Goal: Task Accomplishment & Management: Use online tool/utility

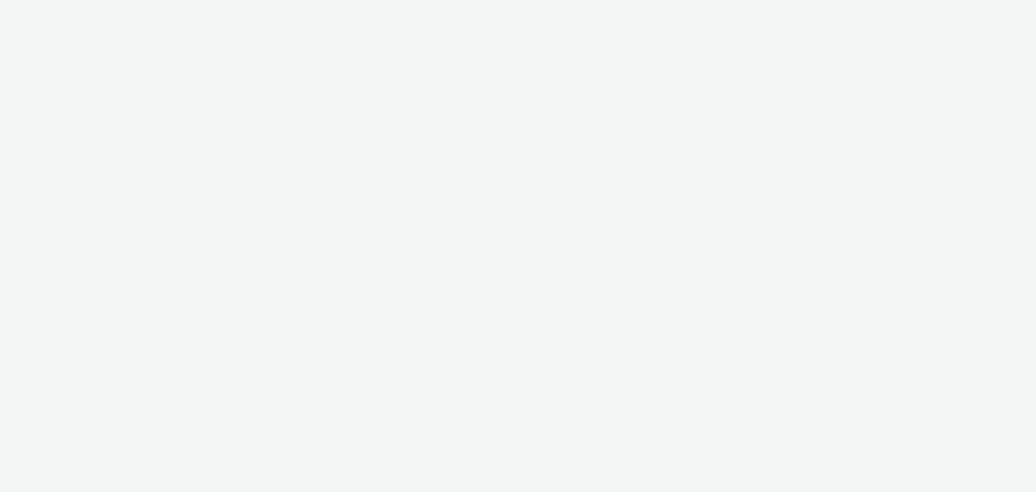
select select "669924e3-c150-4da8-9b11-3597d0533b39"
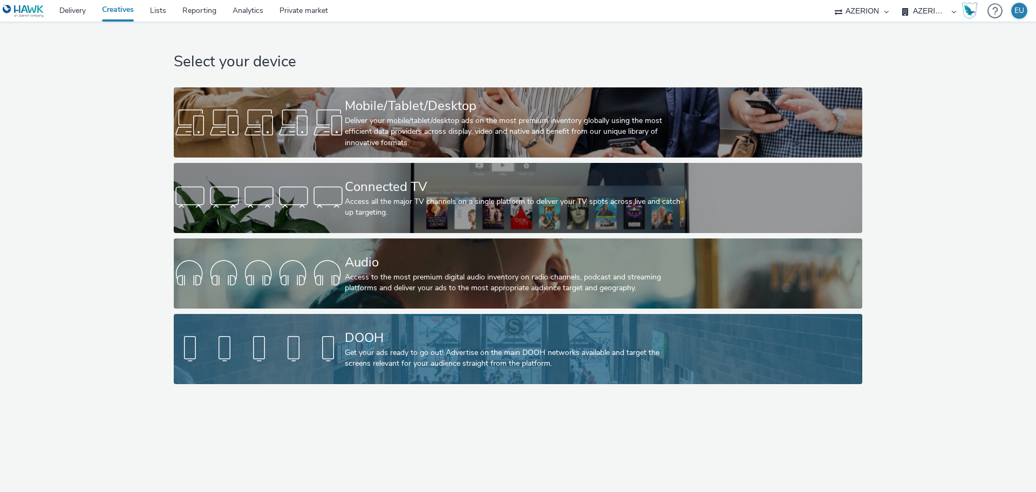
click at [410, 362] on div "Get your ads ready to go out! Advertise on the main DOOH networks available and…" at bounding box center [516, 359] width 342 height 22
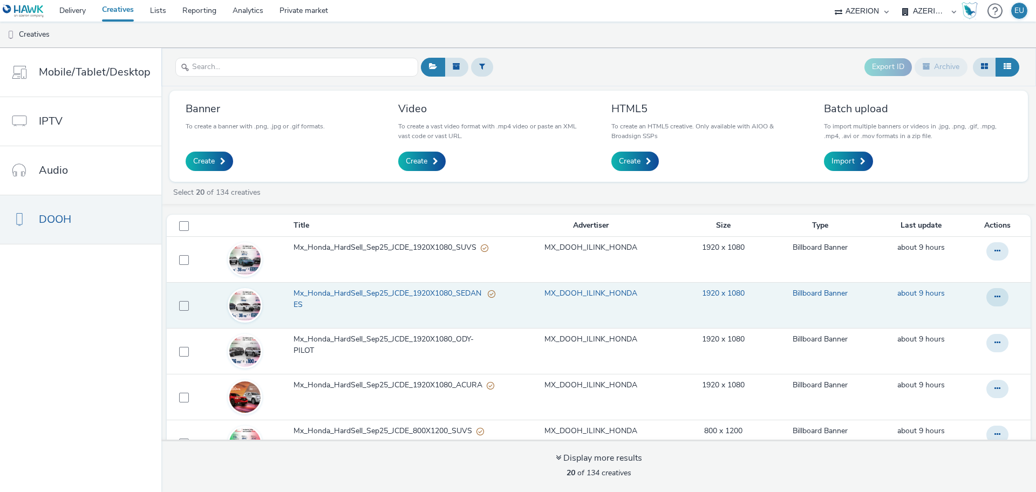
click at [356, 291] on span "Mx_Honda_HardSell_Sep25_JCDE_1920X1080_SEDANES" at bounding box center [391, 299] width 195 height 22
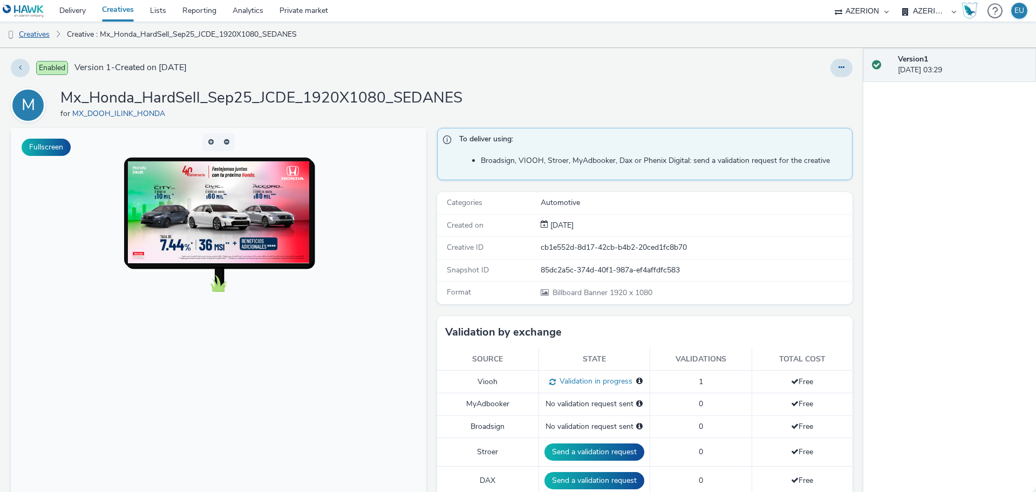
click at [39, 39] on link "Creatives" at bounding box center [27, 35] width 55 height 26
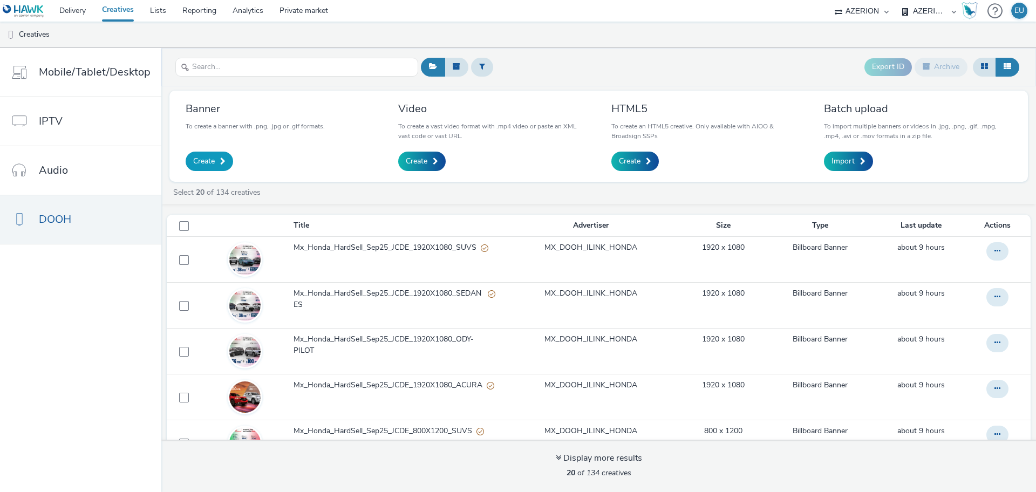
click at [213, 164] on link "Create" at bounding box center [209, 161] width 47 height 19
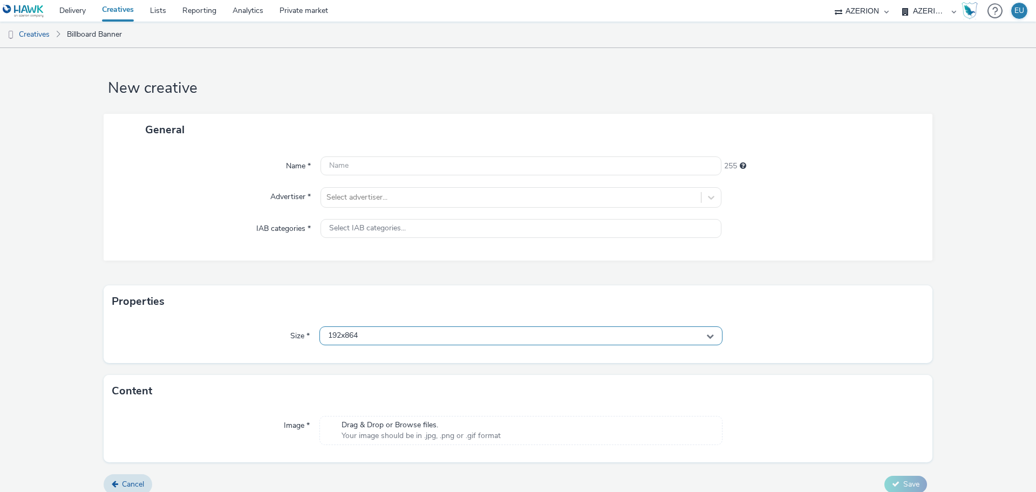
click at [366, 332] on div "192x864" at bounding box center [520, 335] width 403 height 19
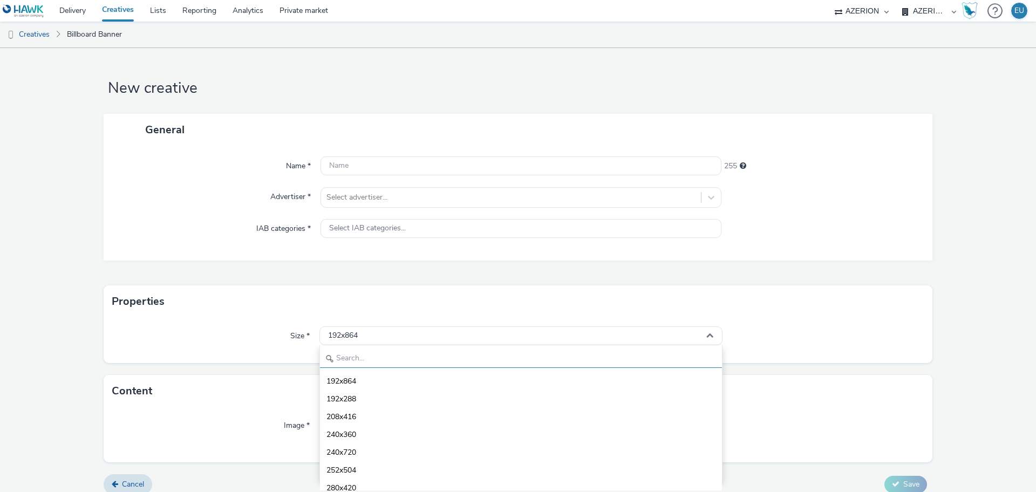
click at [377, 358] on input "text" at bounding box center [521, 358] width 402 height 19
type input "864"
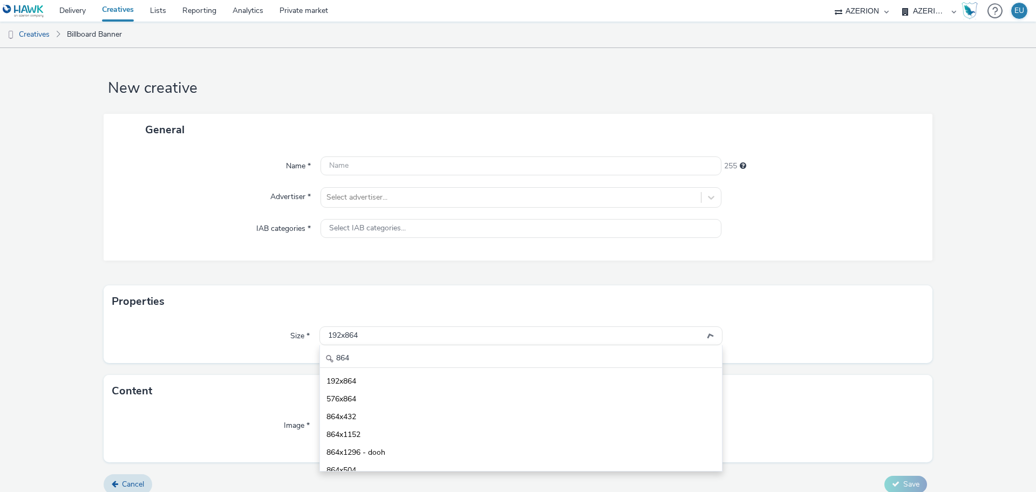
click at [139, 264] on div "General Name * 255 Advertiser * Select advertiser... IAB categories * Select IA…" at bounding box center [518, 200] width 829 height 172
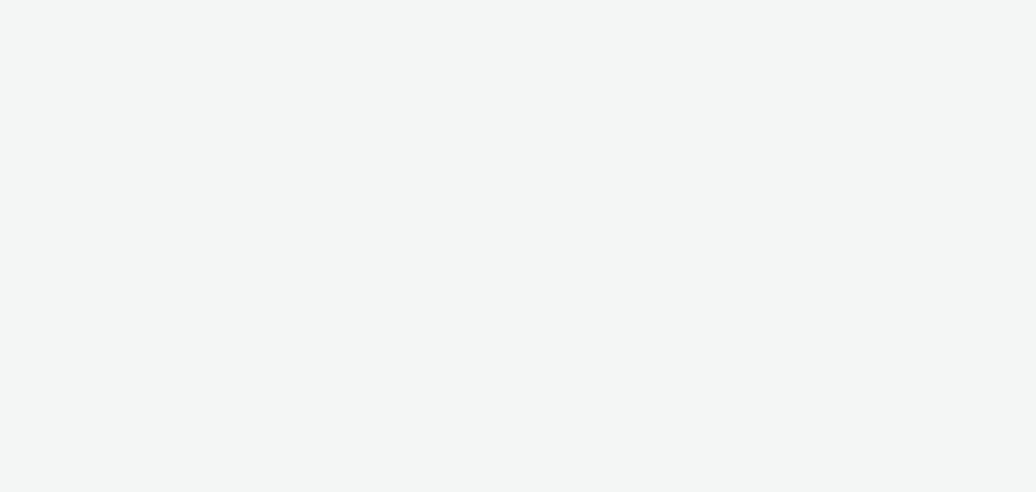
select select "669924e3-c150-4da8-9b11-3597d0533b39"
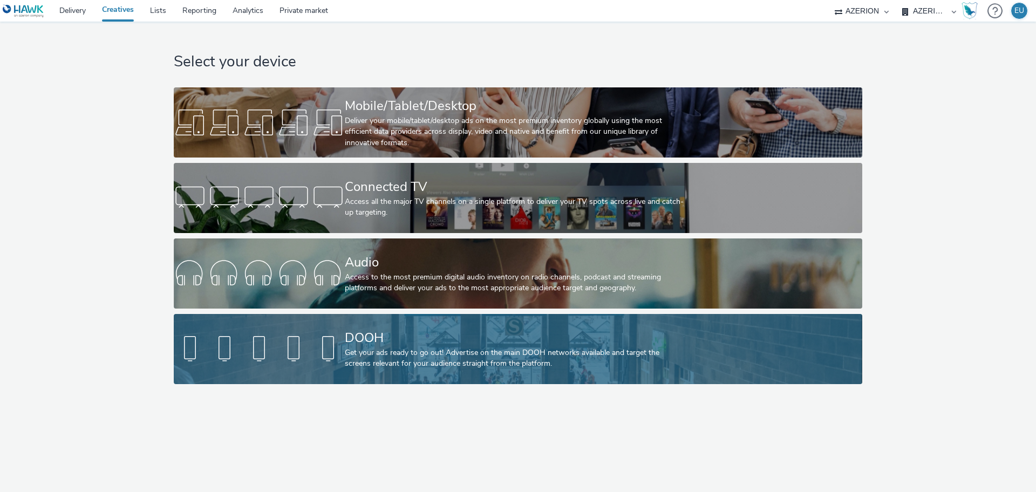
click at [299, 337] on div at bounding box center [259, 349] width 171 height 35
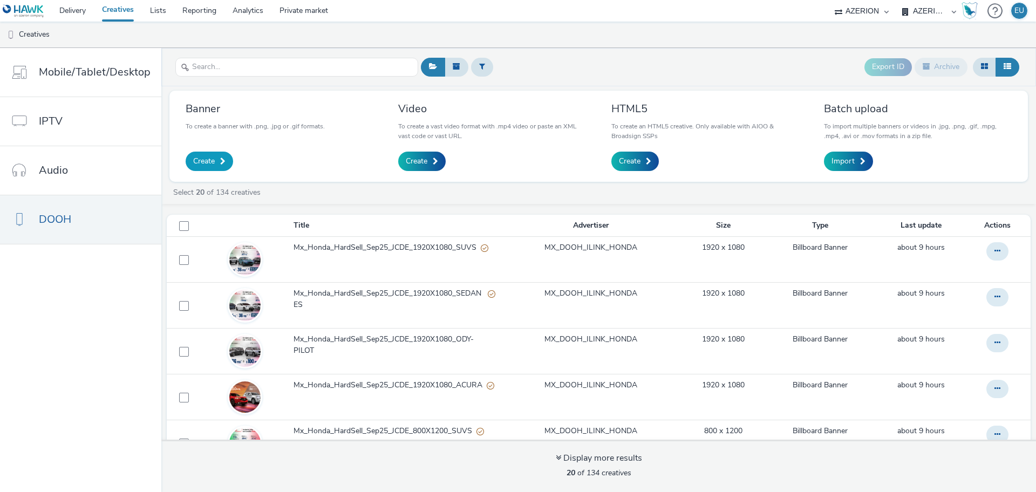
click at [209, 155] on link "Create" at bounding box center [209, 161] width 47 height 19
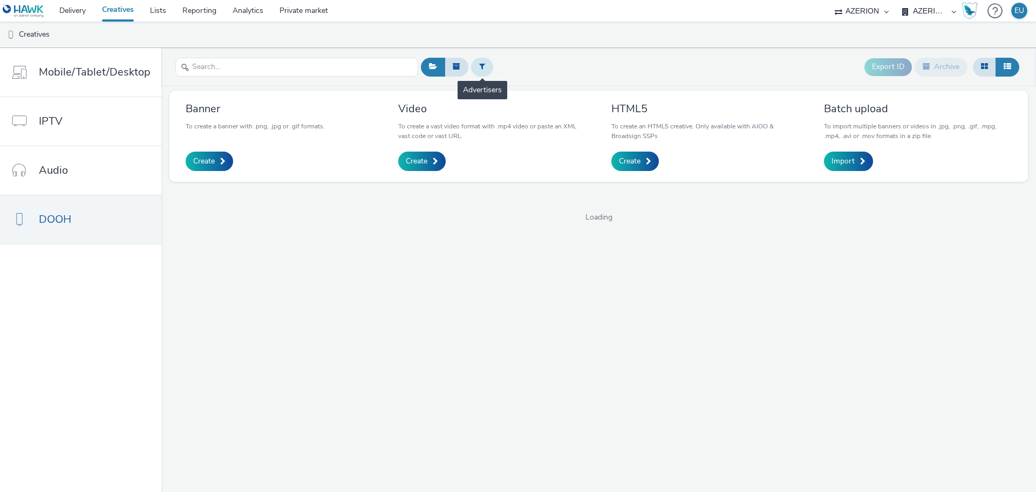
click at [481, 64] on icon at bounding box center [482, 67] width 6 height 8
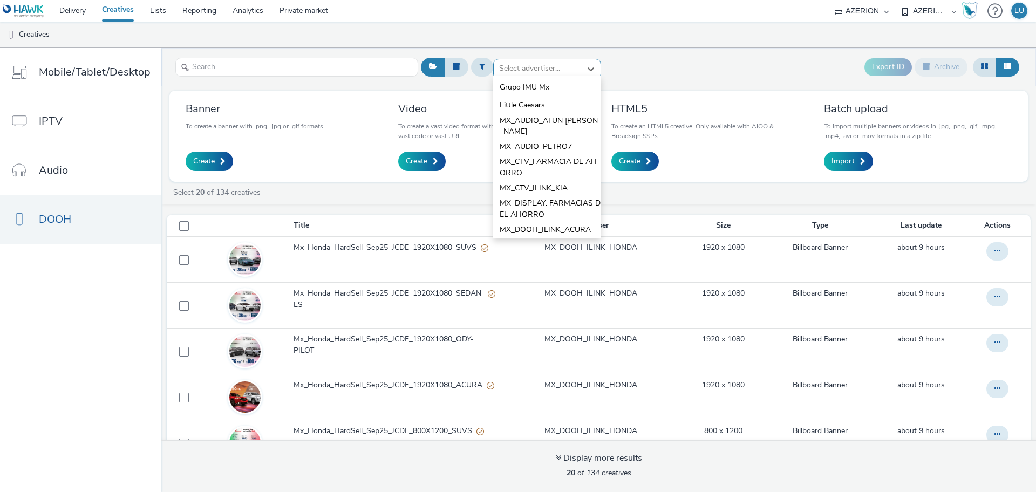
click at [509, 65] on div at bounding box center [537, 68] width 76 height 13
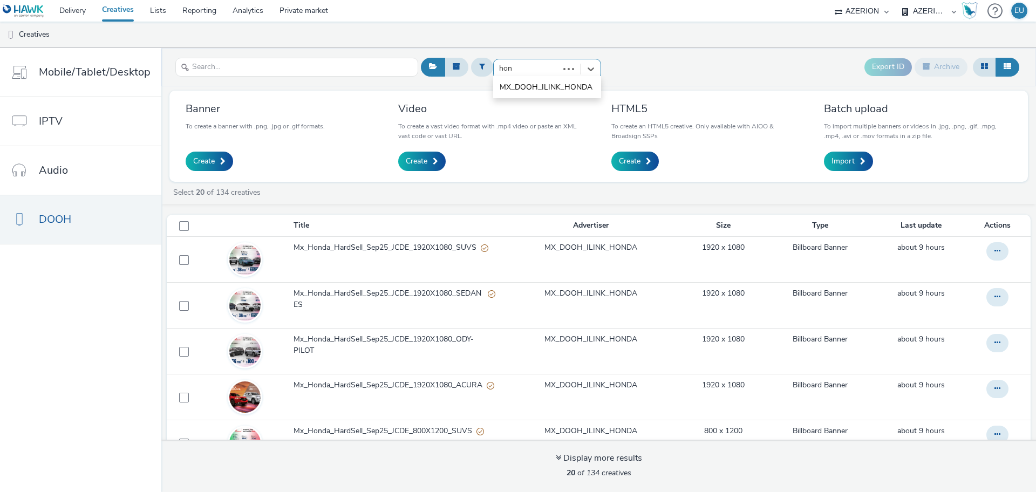
type input "hond"
click at [522, 93] on span "MX_DOOH_ILINK_HONDA" at bounding box center [546, 87] width 93 height 11
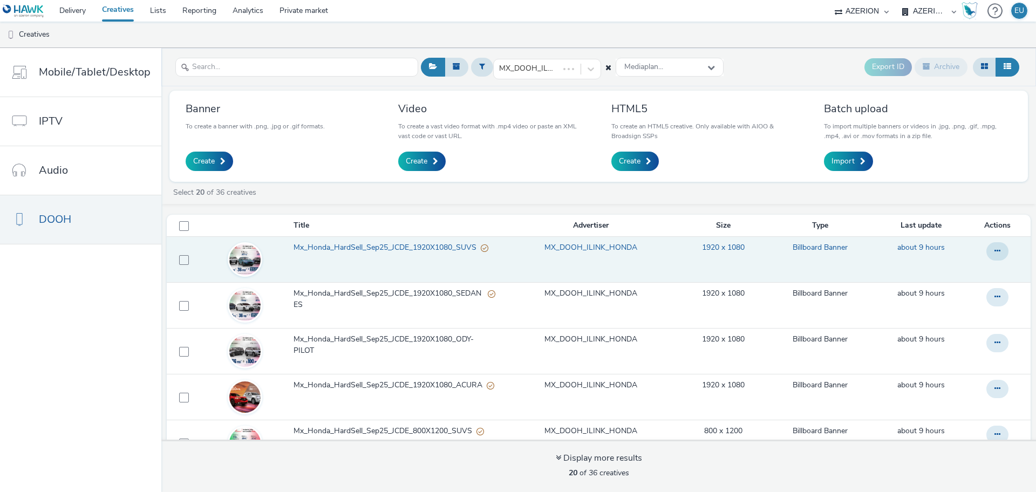
click at [399, 249] on span "Mx_Honda_HardSell_Sep25_JCDE_1920X1080_SUVS" at bounding box center [387, 247] width 187 height 11
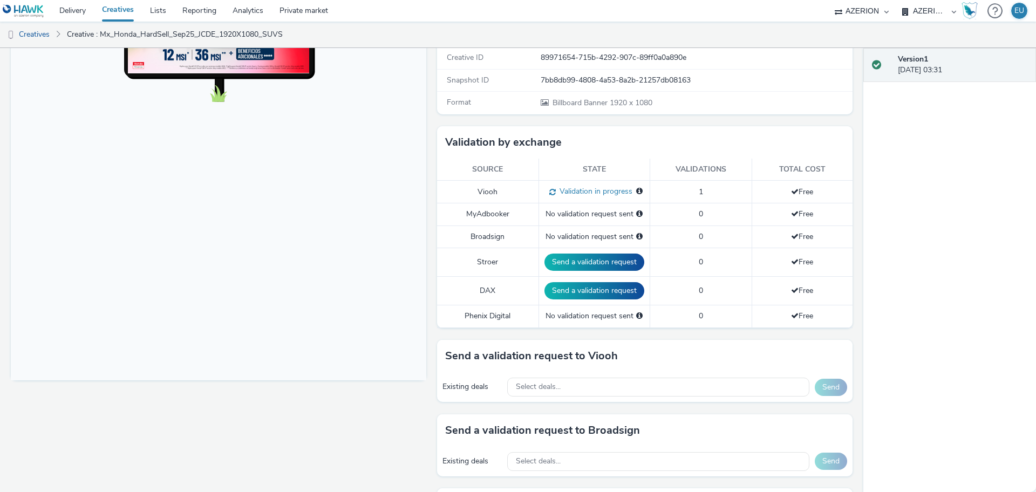
scroll to position [135, 0]
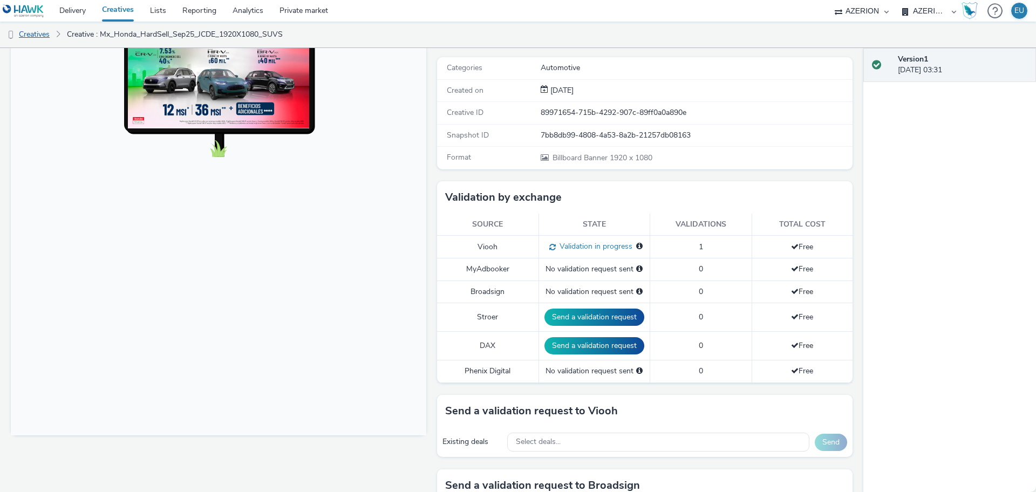
click at [45, 39] on link "Creatives" at bounding box center [27, 35] width 55 height 26
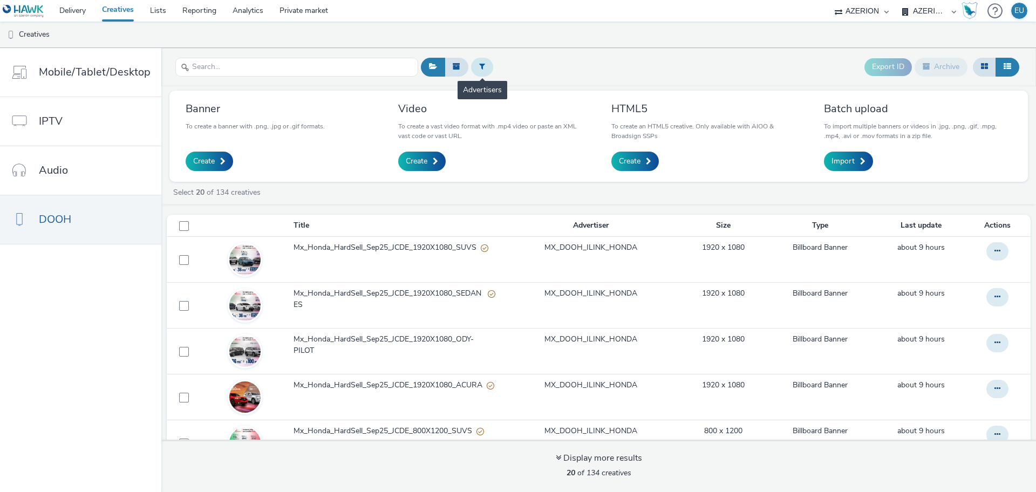
click at [483, 70] on button at bounding box center [482, 67] width 22 height 18
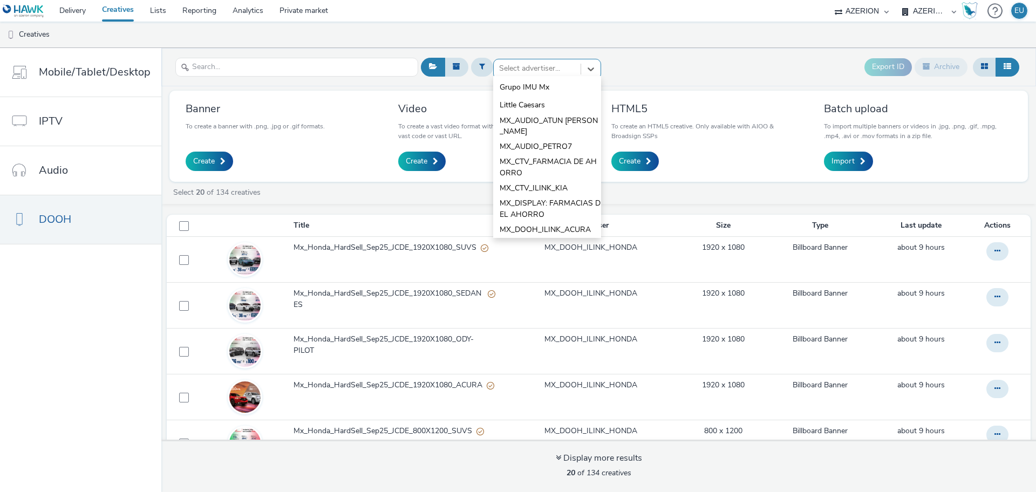
click at [534, 70] on div at bounding box center [537, 68] width 76 height 13
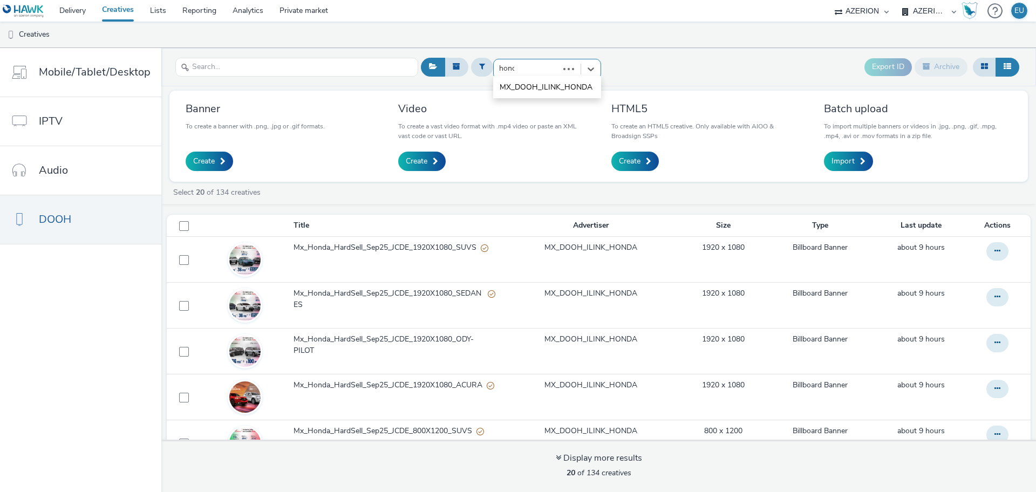
type input "honda"
click at [530, 86] on span "MX_DOOH_ILINK_HONDA" at bounding box center [546, 87] width 93 height 11
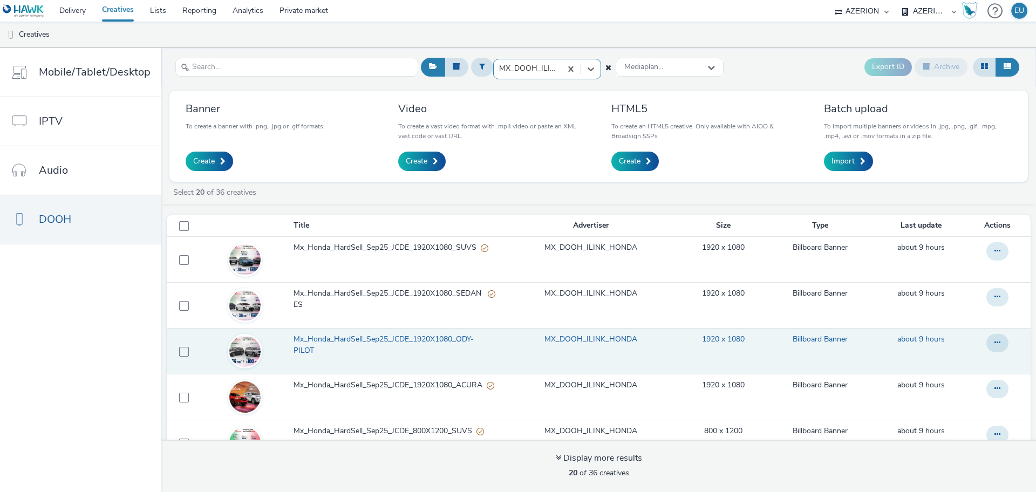
click at [385, 353] on span "Mx_Honda_HardSell_Sep25_JCDE_1920X1080_ODY-PILOT" at bounding box center [395, 345] width 202 height 22
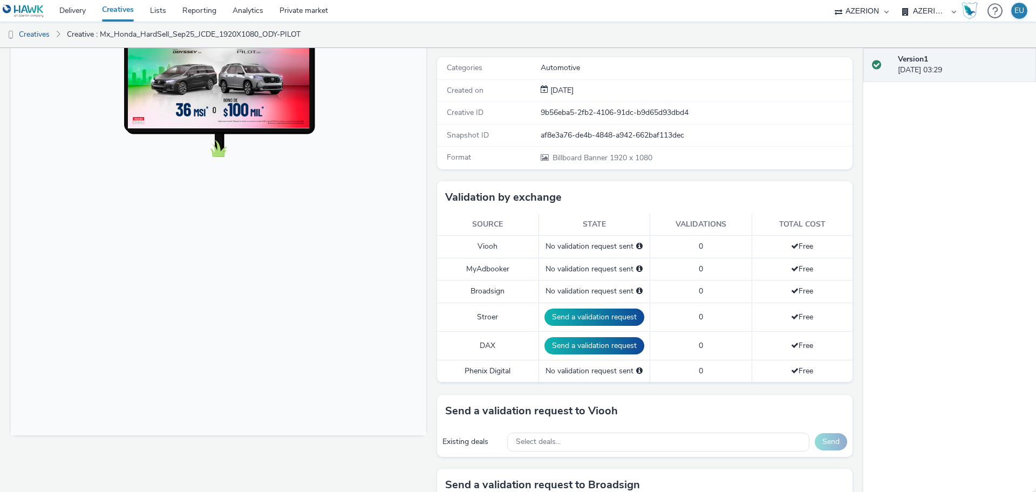
scroll to position [270, 0]
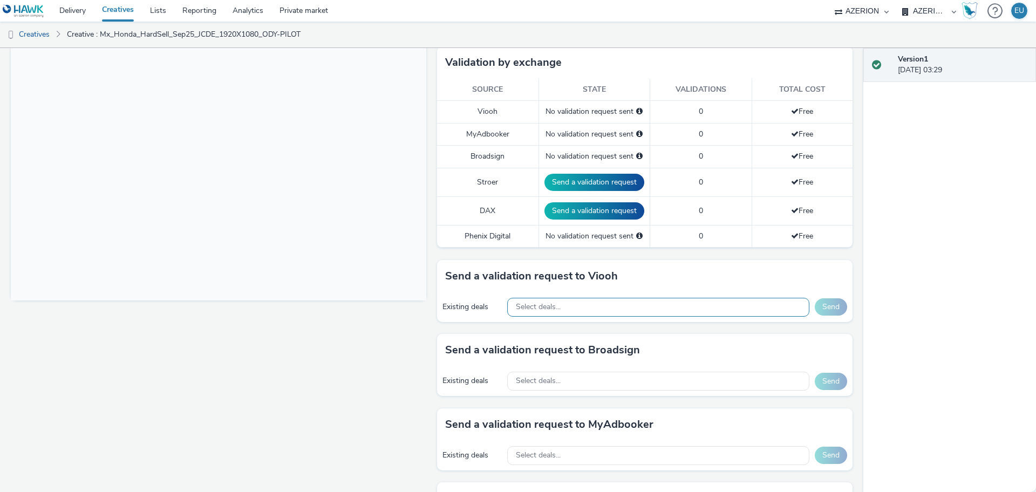
click at [575, 308] on div "Select deals..." at bounding box center [658, 307] width 302 height 19
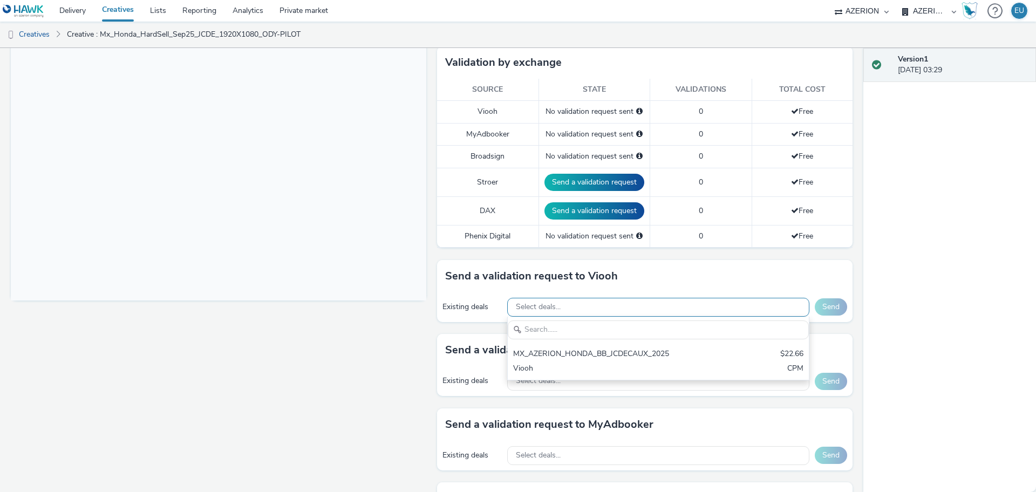
scroll to position [0, 0]
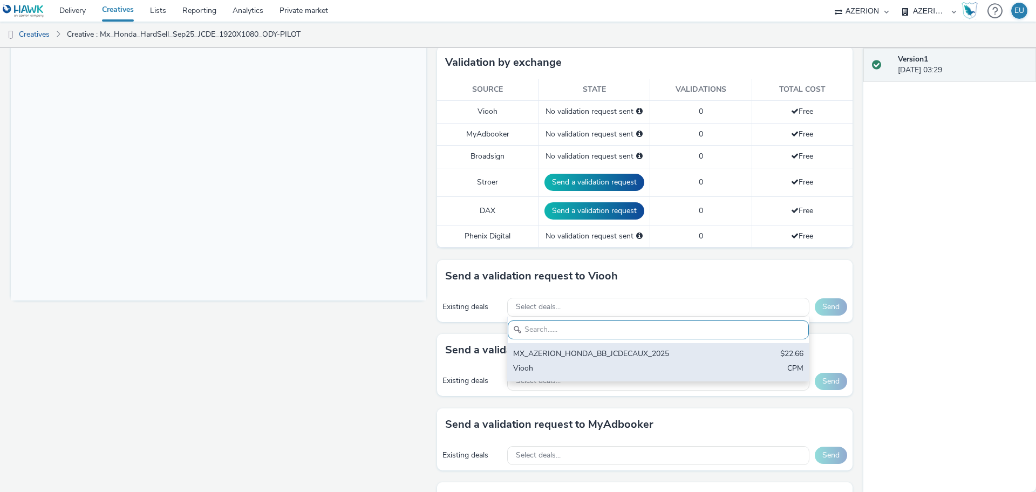
click at [573, 345] on div "MX_AZERION_HONDA_BB_JCDECAUX_2025 $22.66 Viooh CPM" at bounding box center [658, 362] width 301 height 38
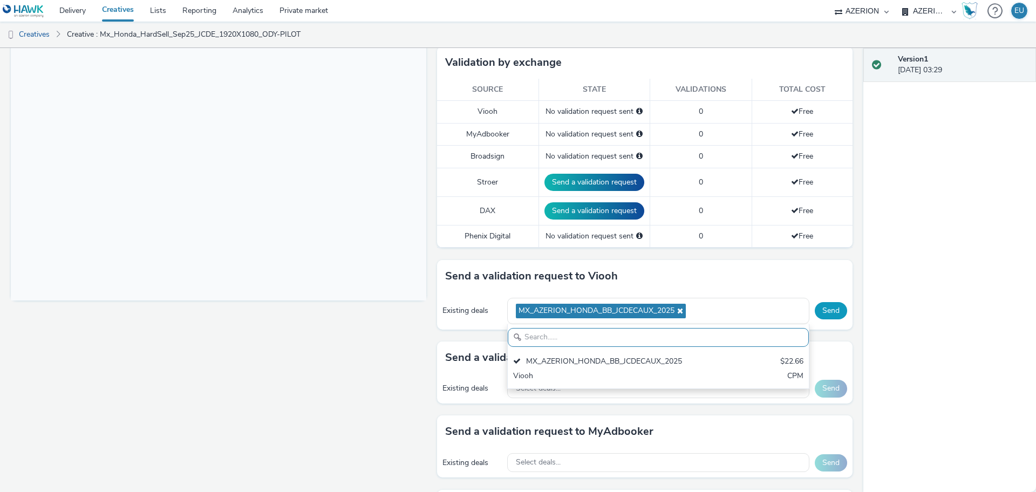
click at [815, 309] on button "Send" at bounding box center [831, 310] width 32 height 17
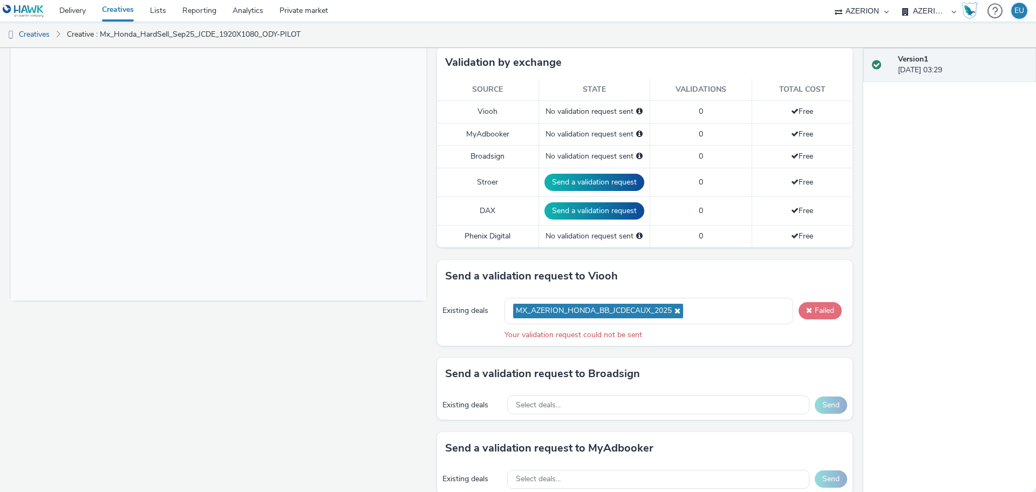
click at [806, 311] on span at bounding box center [809, 311] width 6 height 8
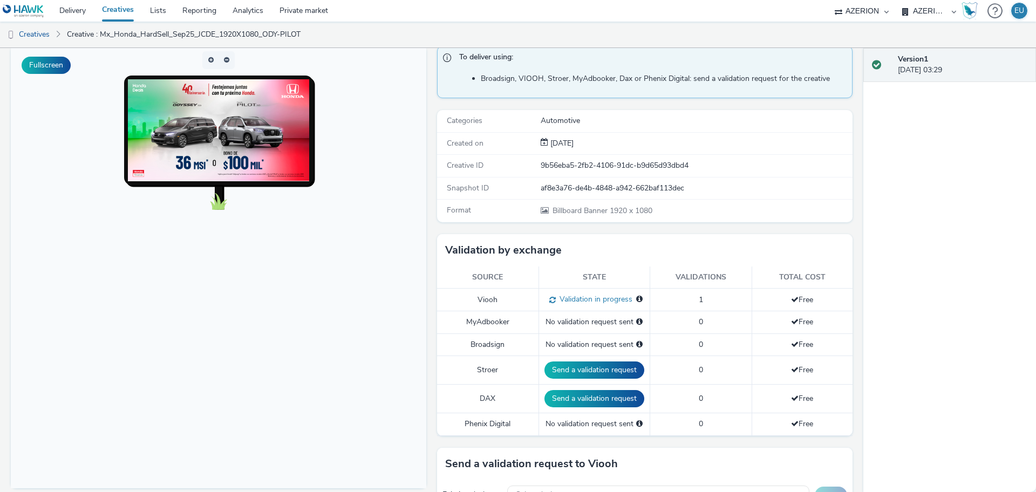
scroll to position [67, 0]
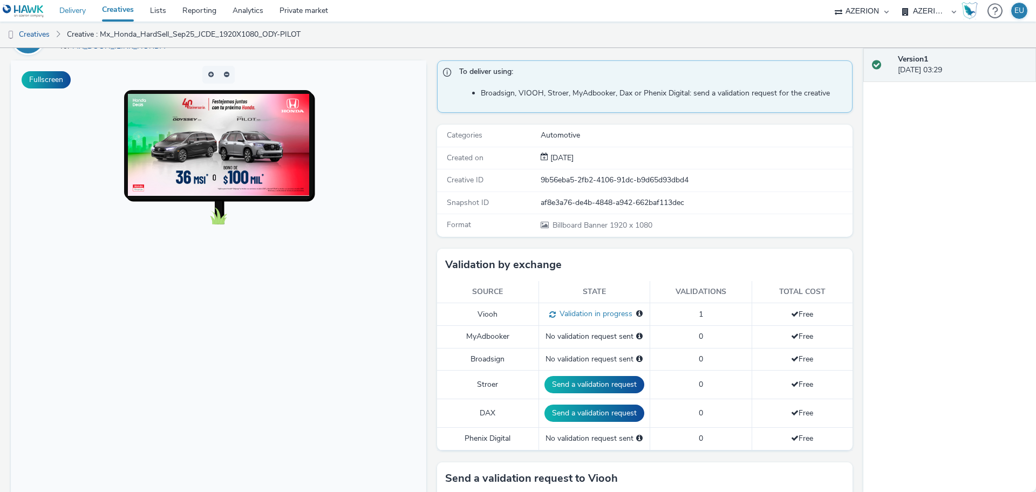
click at [72, 13] on link "Delivery" at bounding box center [72, 11] width 43 height 22
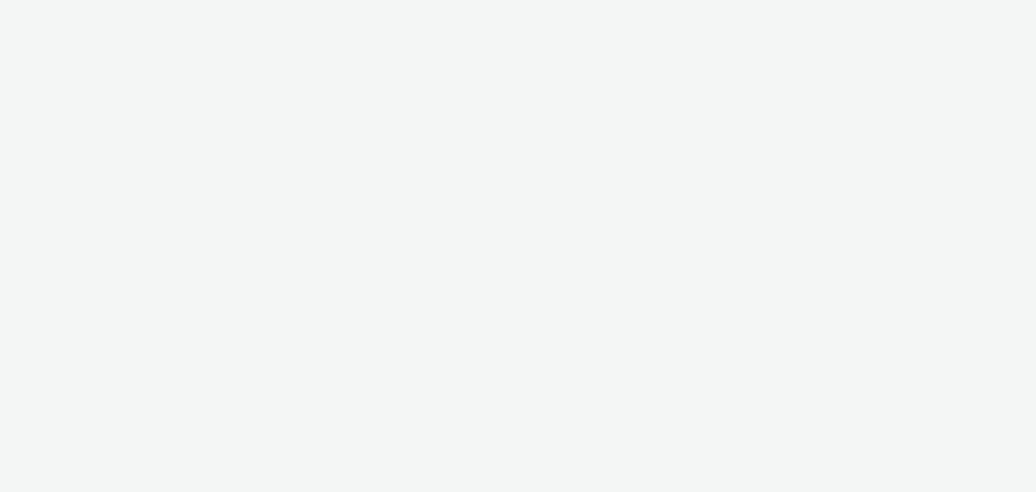
select select "669924e3-c150-4da8-9b11-3597d0533b39"
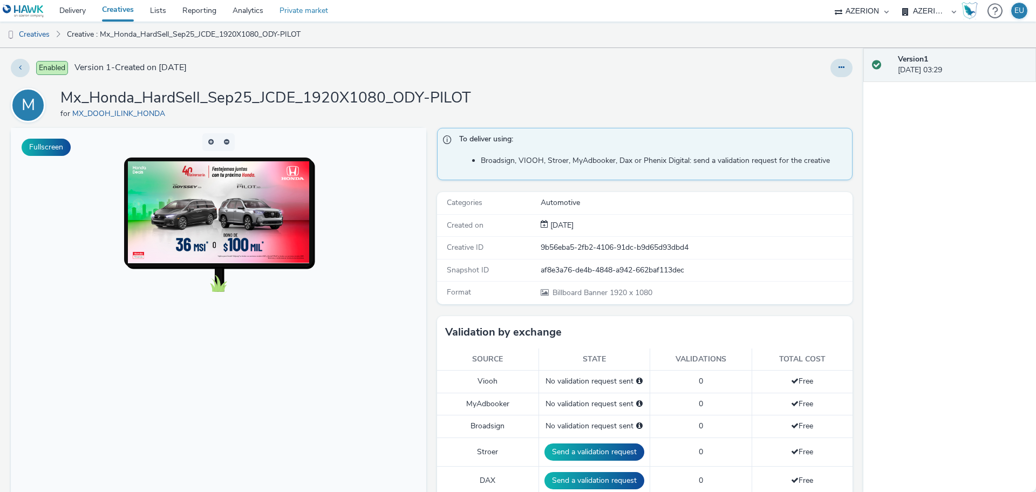
click at [281, 7] on link "Private market" at bounding box center [303, 11] width 65 height 22
